Goal: Task Accomplishment & Management: Manage account settings

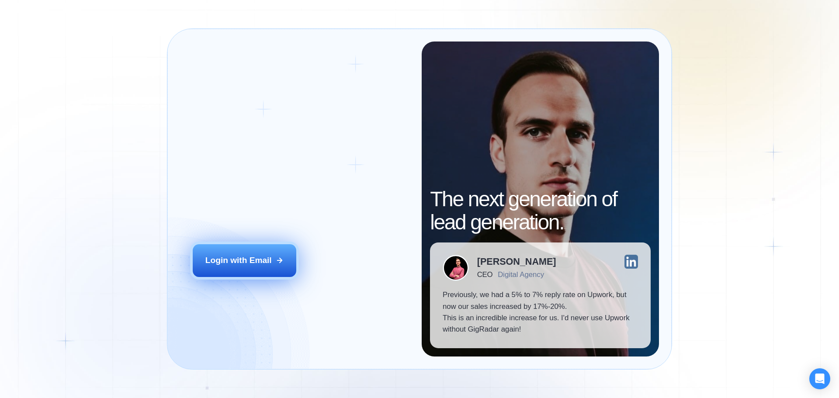
click at [254, 253] on button "Login with Email" at bounding box center [245, 260] width 104 height 32
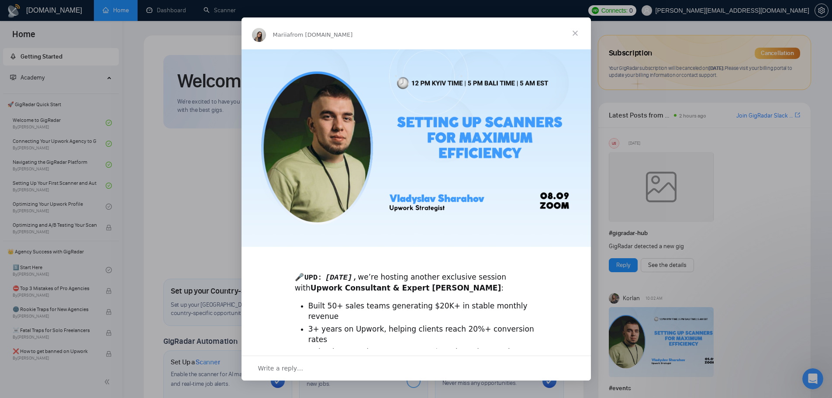
click at [574, 31] on span "Close" at bounding box center [575, 32] width 31 height 31
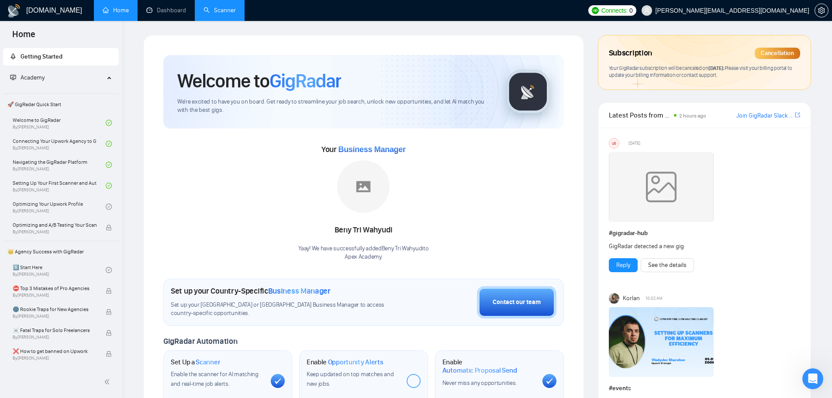
click at [235, 9] on link "Scanner" at bounding box center [220, 10] width 32 height 7
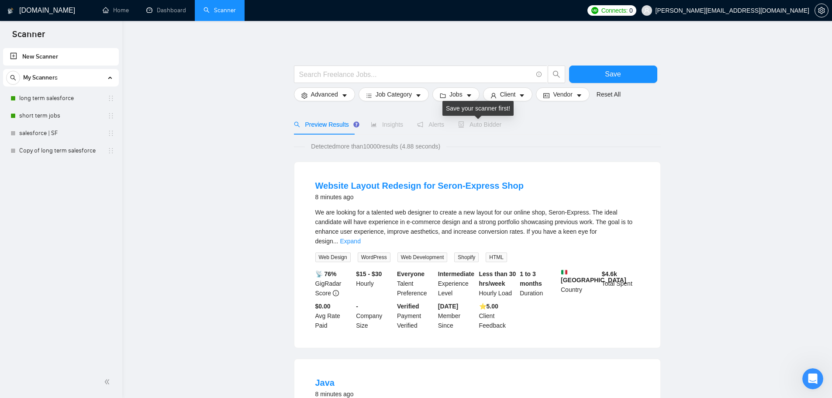
click at [469, 122] on span "Auto Bidder" at bounding box center [479, 124] width 43 height 7
click at [39, 97] on link "long term salesforce" at bounding box center [60, 98] width 83 height 17
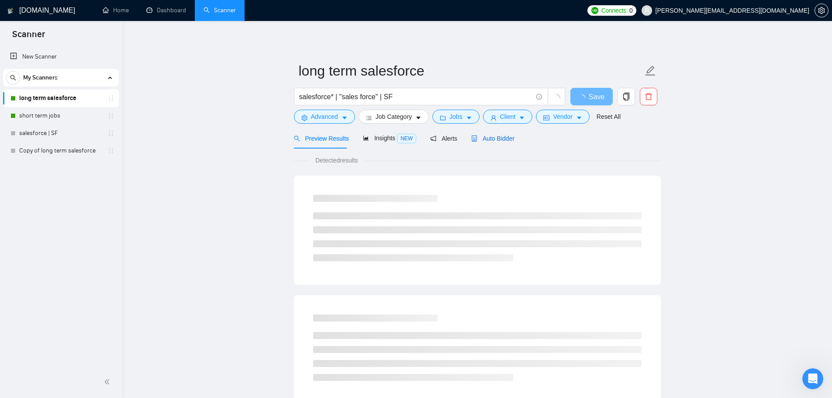
click at [496, 137] on span "Auto Bidder" at bounding box center [492, 138] width 43 height 7
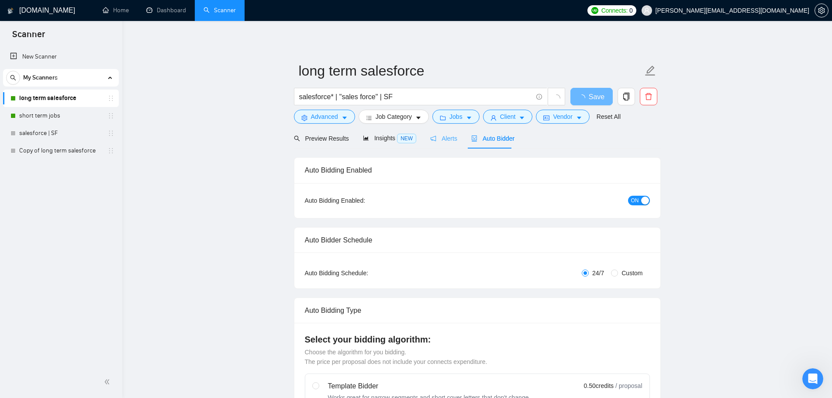
checkbox input "true"
click at [827, 9] on span "setting" at bounding box center [821, 10] width 13 height 7
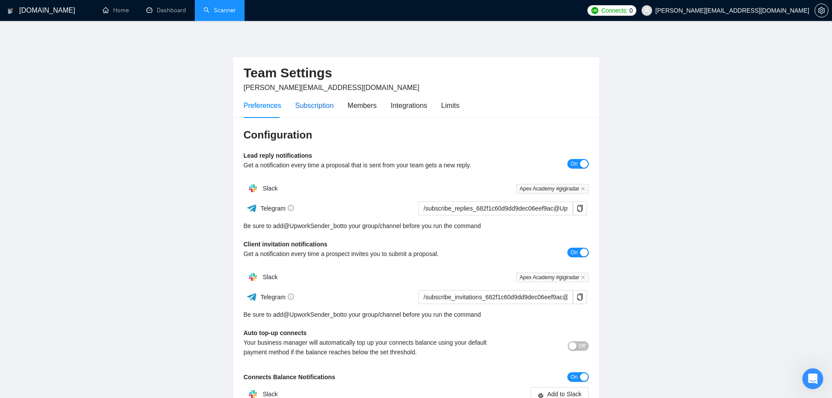
click at [313, 107] on div "Subscription" at bounding box center [314, 105] width 38 height 11
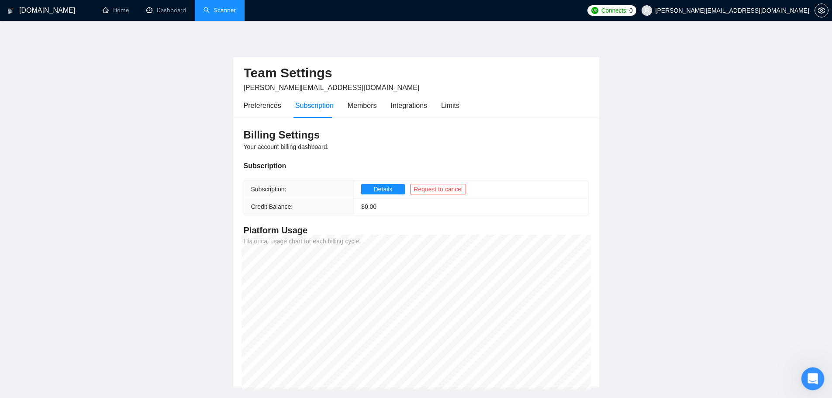
click at [820, 373] on div "Open Intercom Messenger" at bounding box center [811, 377] width 29 height 29
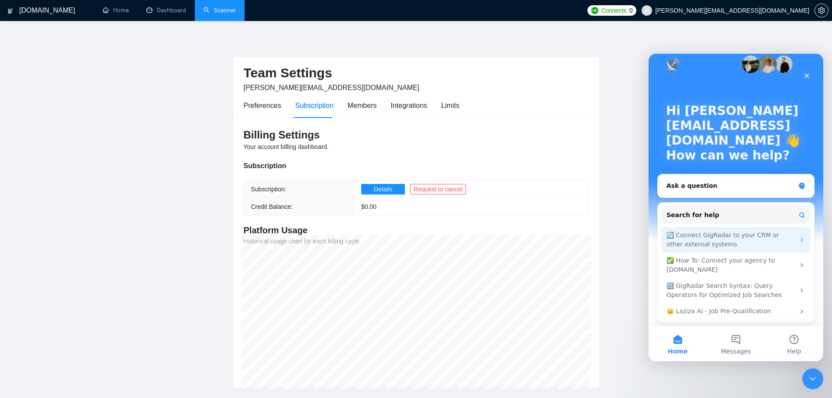
scroll to position [14, 0]
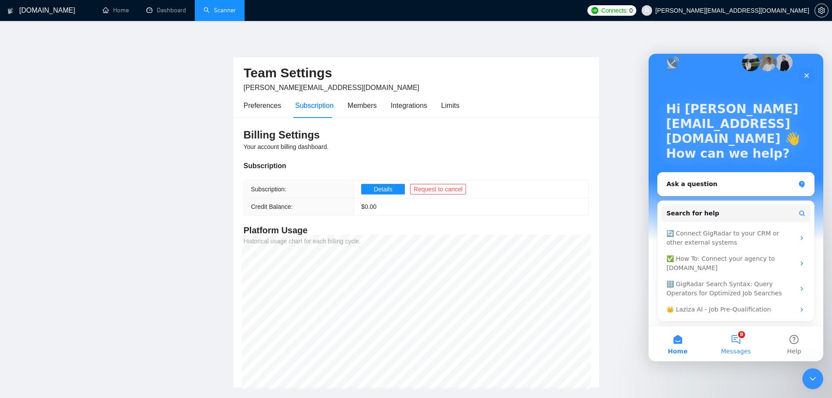
click at [736, 341] on button "8 Messages" at bounding box center [736, 343] width 58 height 35
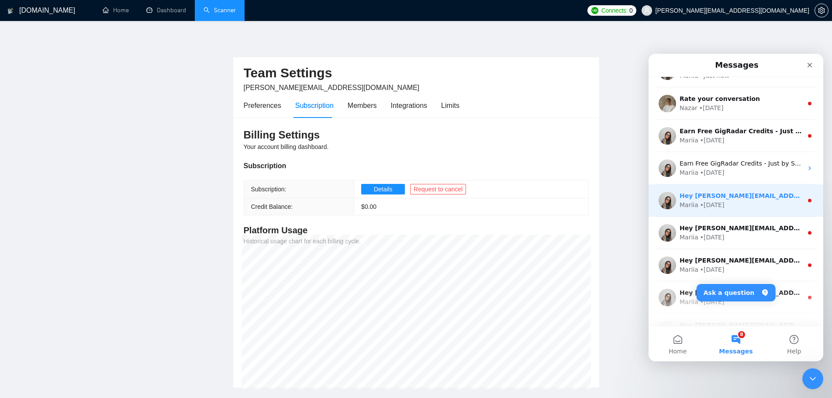
scroll to position [0, 0]
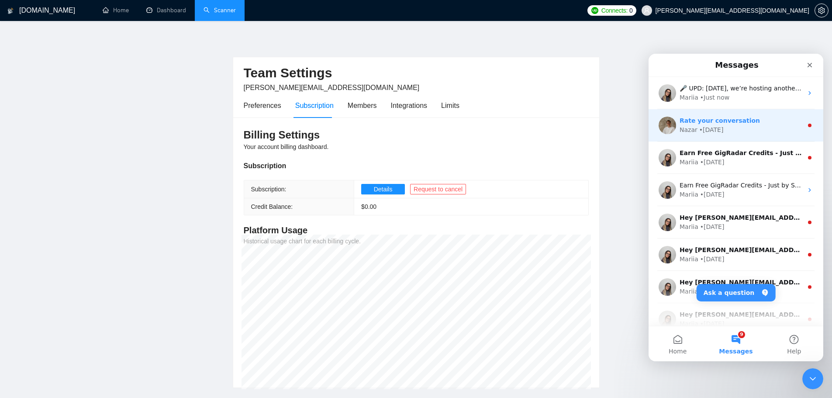
click at [761, 125] on div "Nazar • 1w ago" at bounding box center [741, 129] width 123 height 9
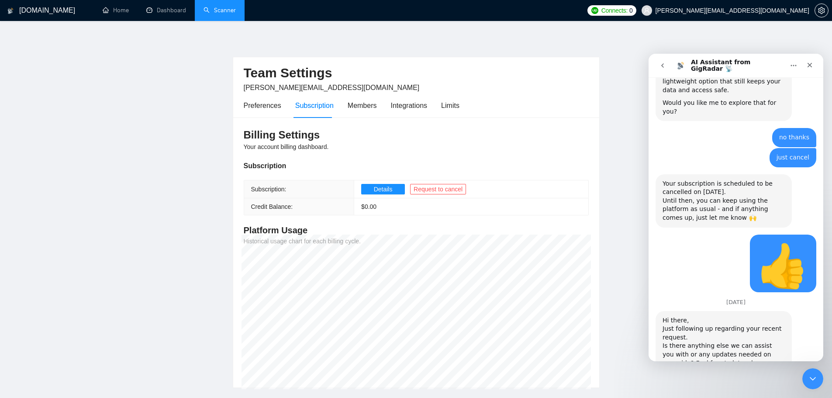
scroll to position [1034, 0]
